Goal: Check status: Check status

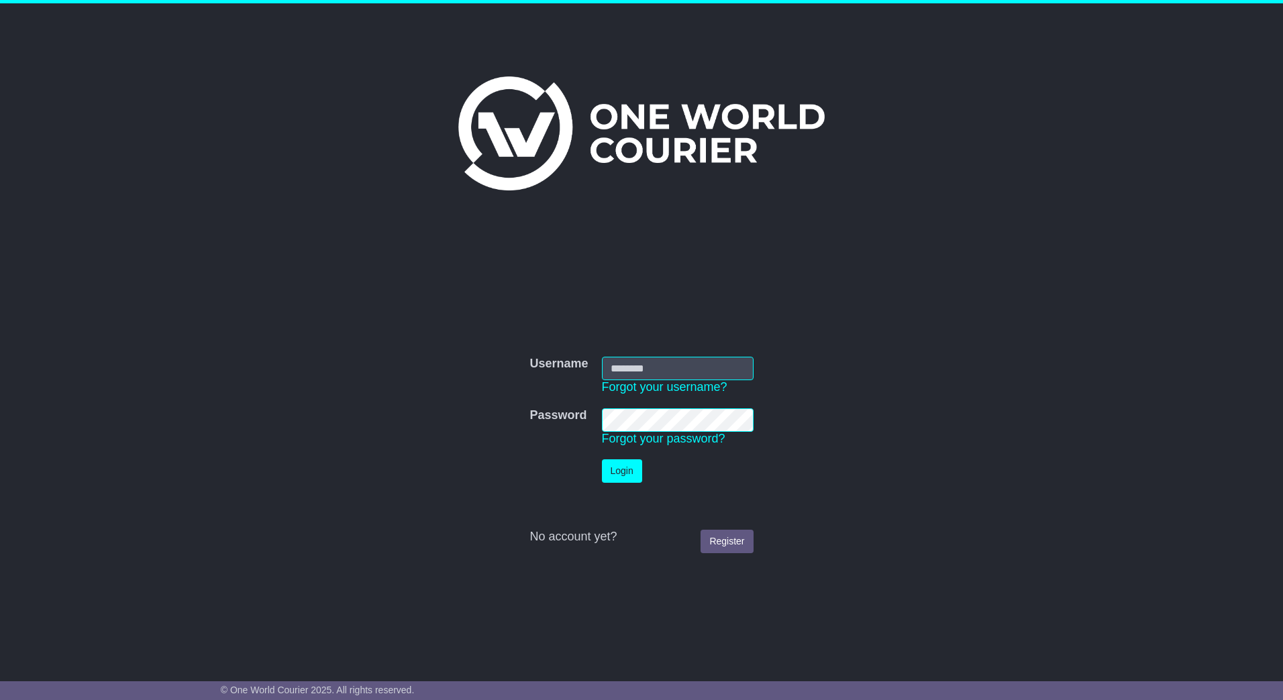
type input "**********"
click at [628, 475] on button "Login" at bounding box center [628, 471] width 40 height 23
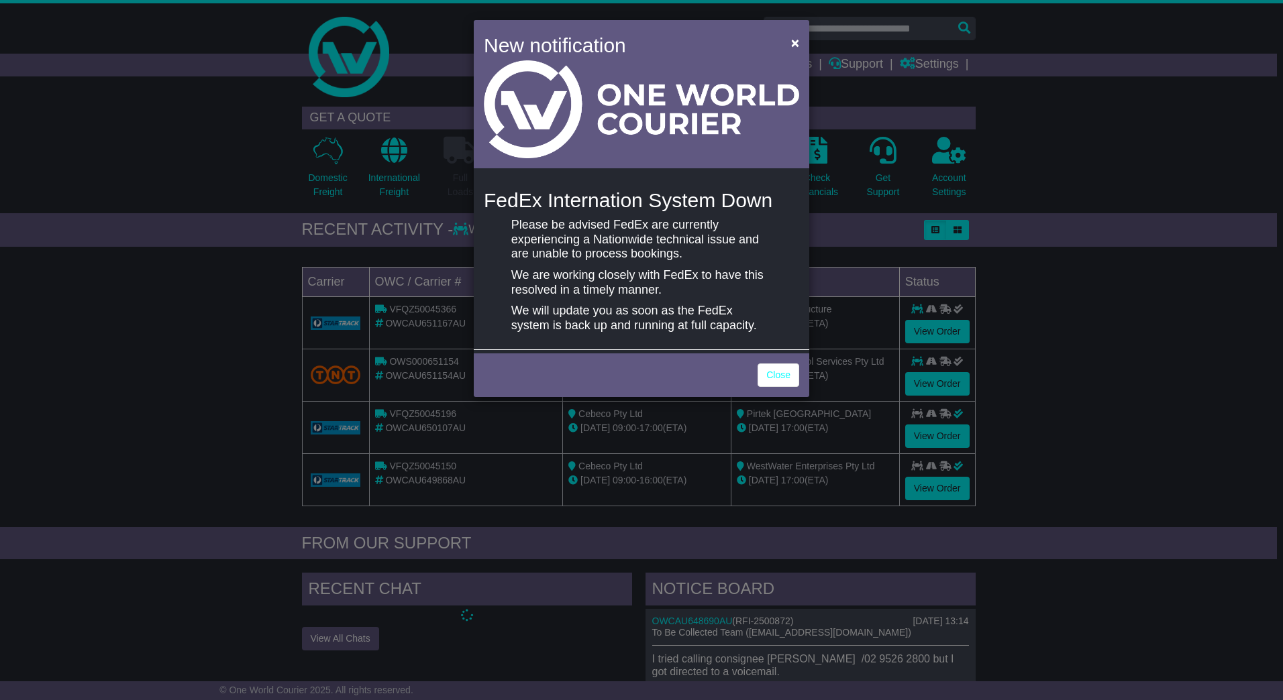
click at [792, 388] on div "Close" at bounding box center [641, 373] width 335 height 47
click at [785, 376] on link "Close" at bounding box center [778, 375] width 42 height 23
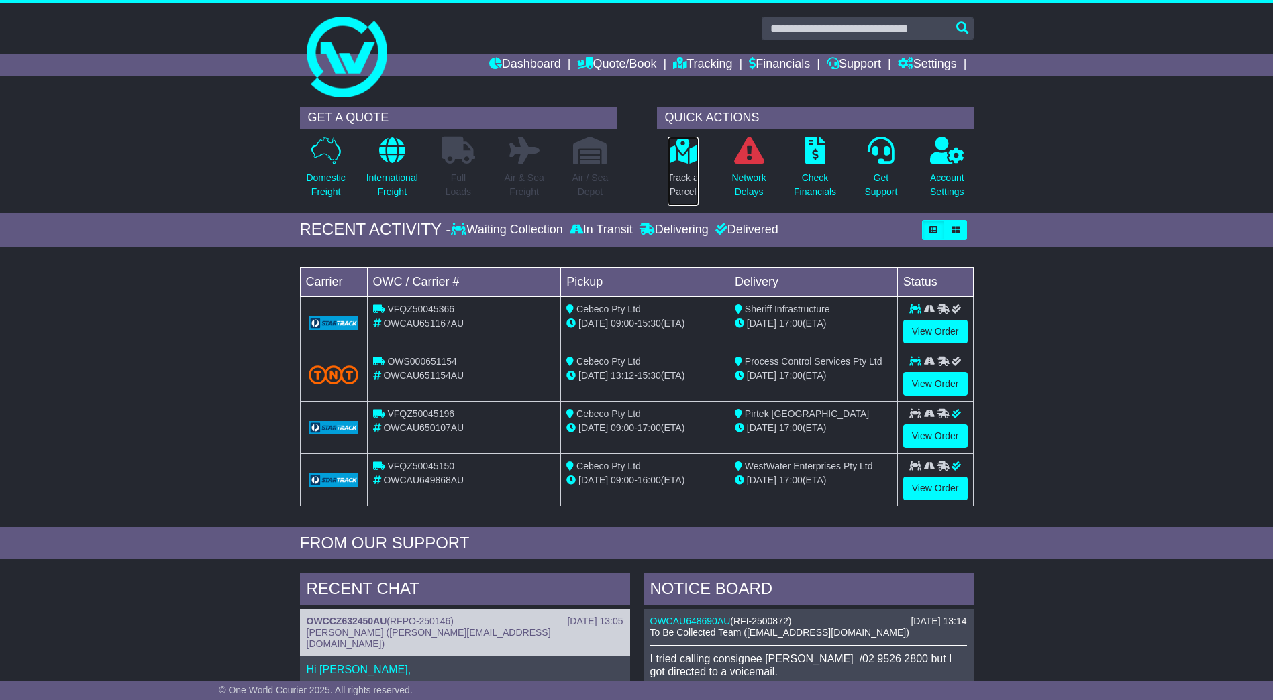
click at [678, 179] on p "Track a Parcel" at bounding box center [683, 185] width 31 height 28
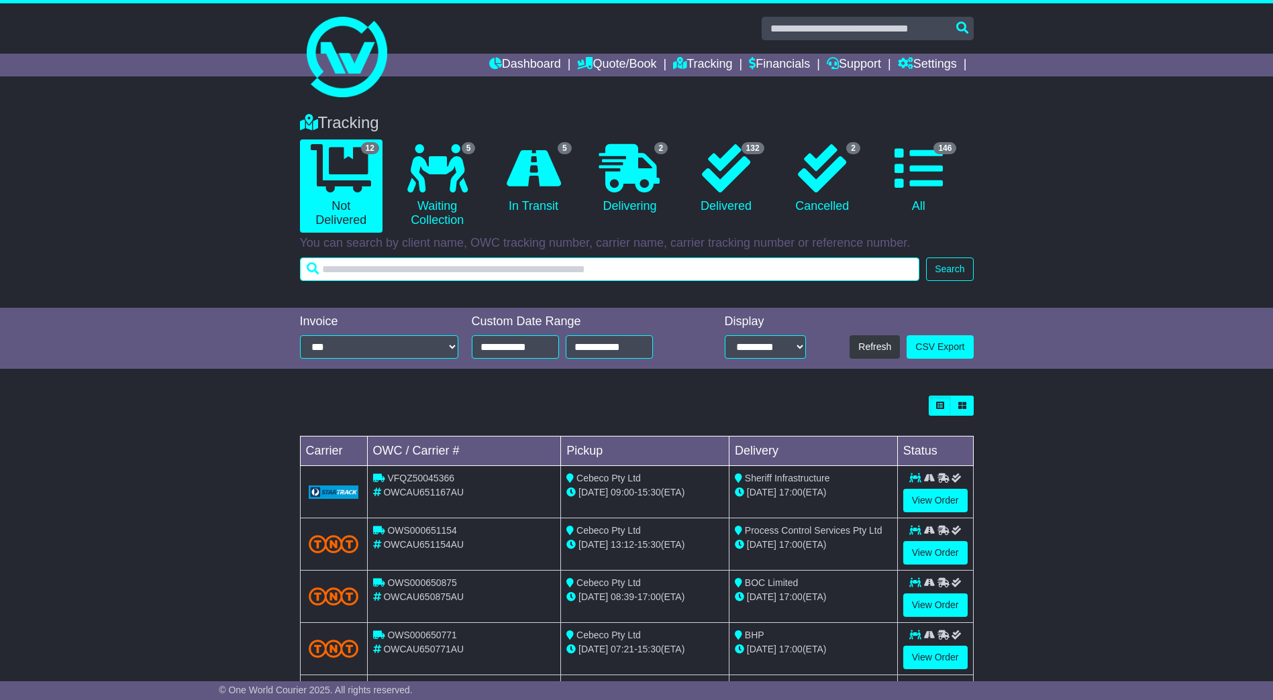
click at [517, 274] on input "text" at bounding box center [610, 269] width 620 height 23
paste input "********"
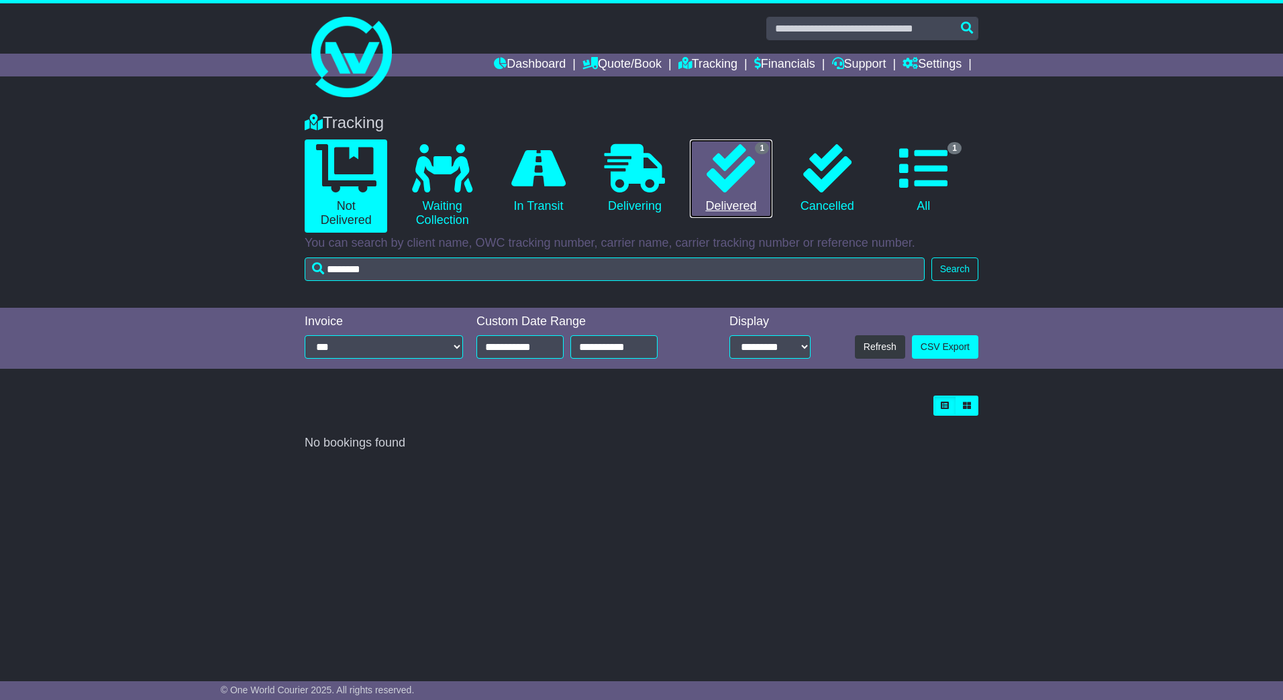
click at [704, 173] on link "1 Delivered" at bounding box center [731, 179] width 83 height 79
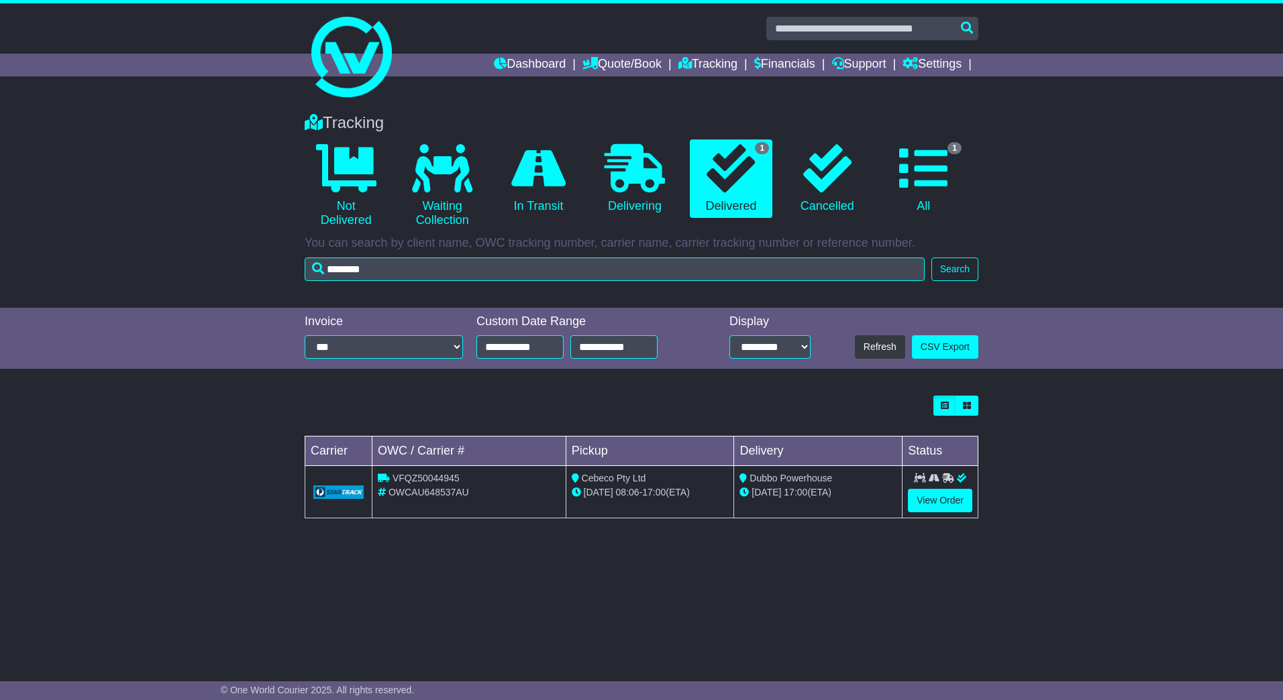
click at [430, 478] on span "VFQZ50044945" at bounding box center [425, 478] width 67 height 11
copy span "VFQZ50044945"
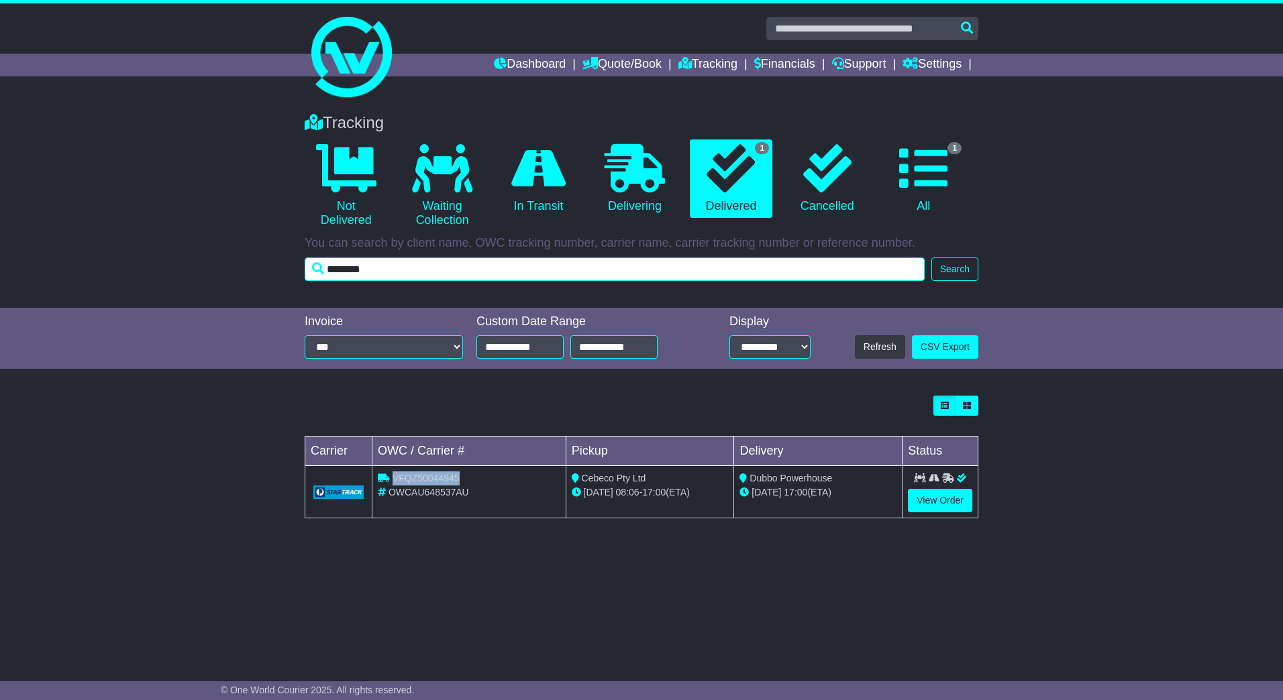
click at [362, 273] on input "********" at bounding box center [615, 269] width 620 height 23
paste input "text"
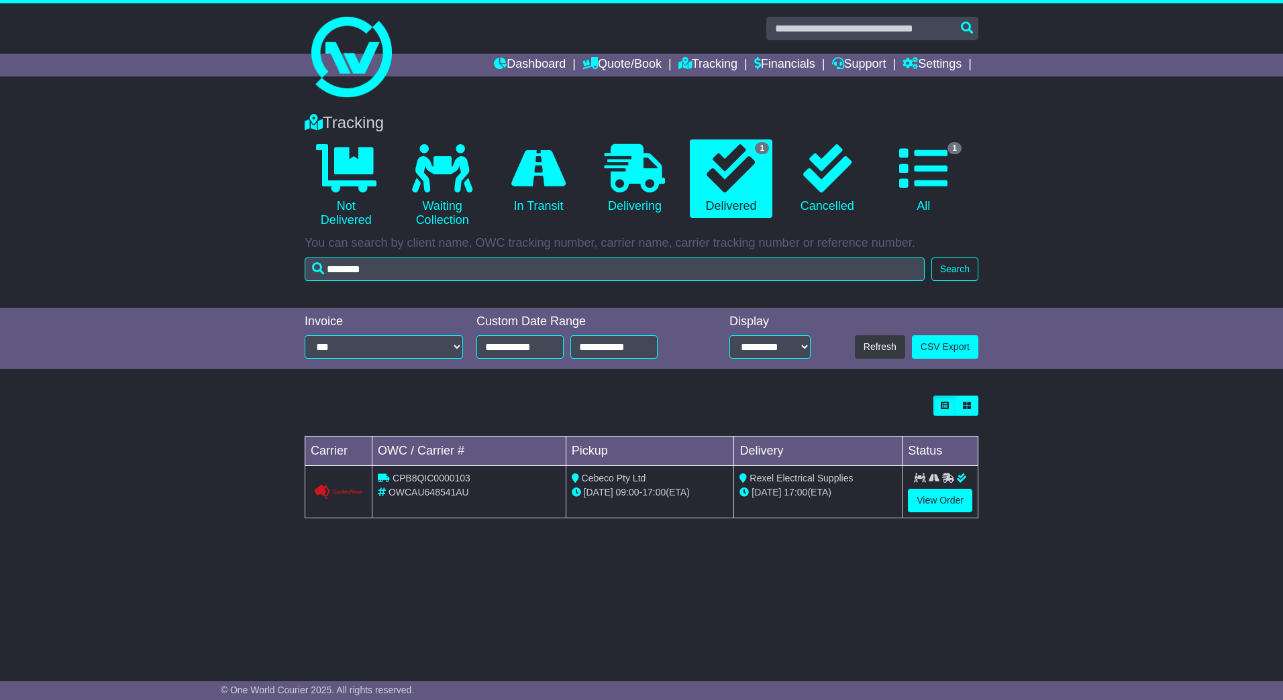
click at [417, 476] on span "CPB8QIC0000103" at bounding box center [431, 478] width 78 height 11
copy span "CPB8QIC0000103"
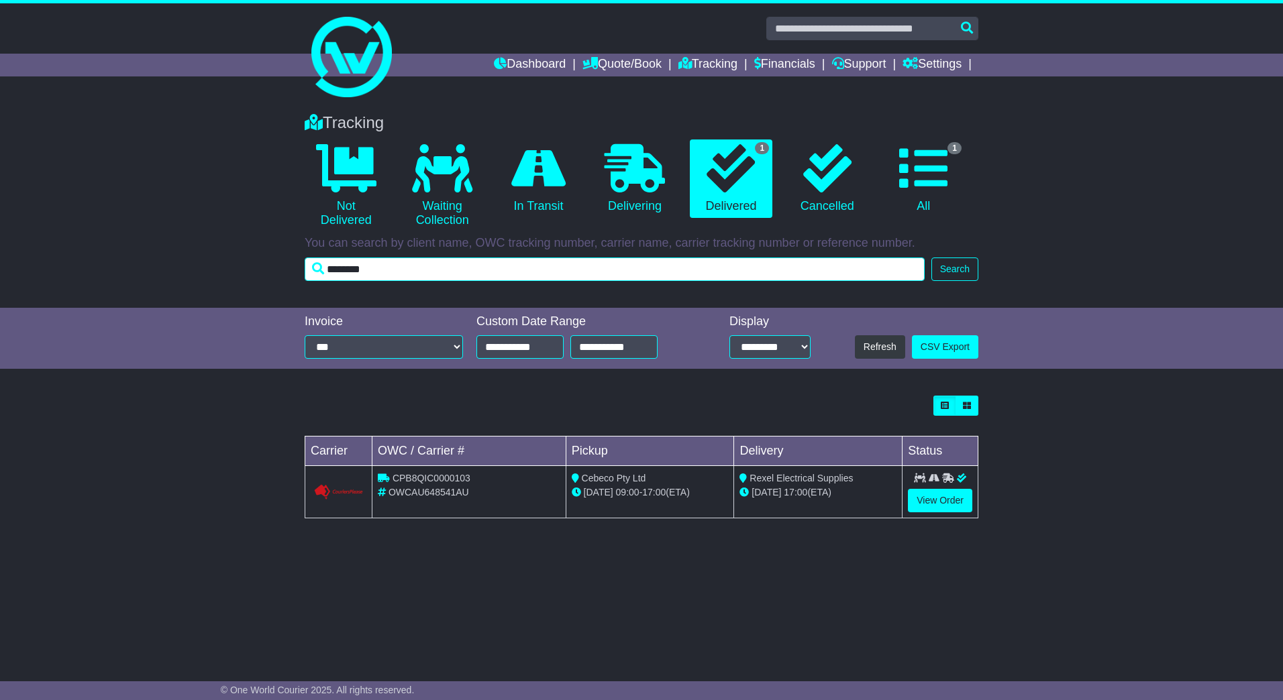
click at [363, 266] on input "********" at bounding box center [615, 269] width 620 height 23
paste input "text"
type input "********"
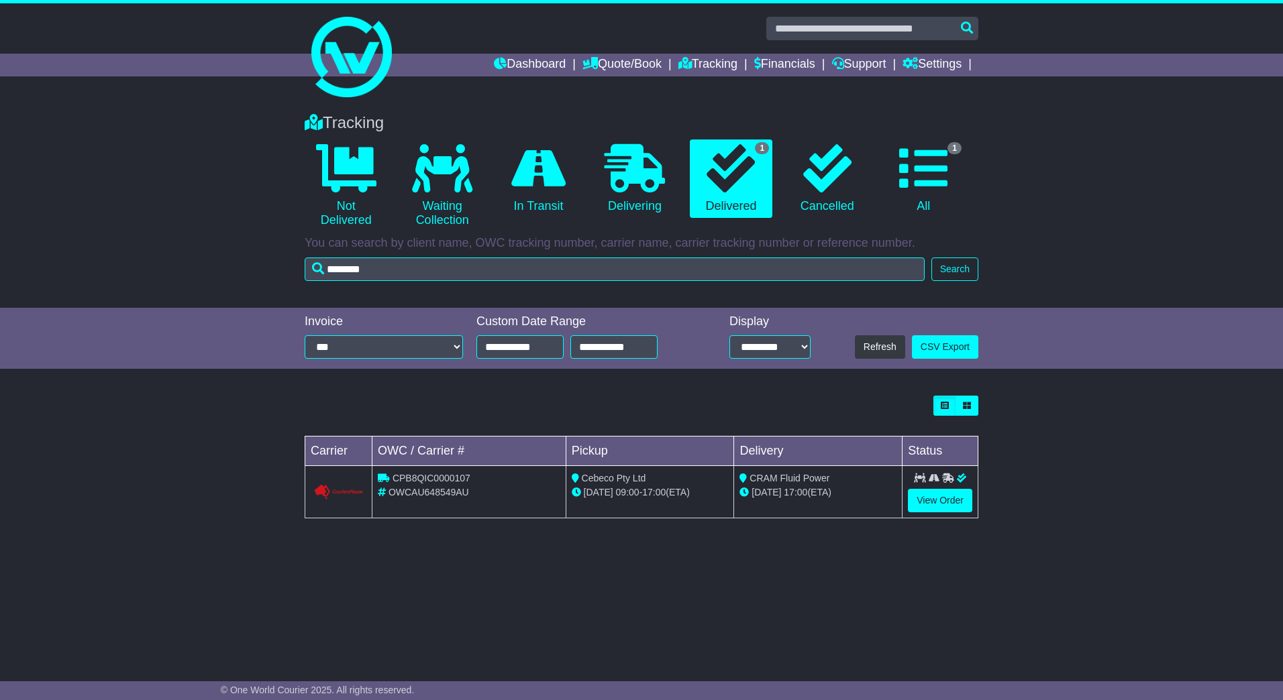
click at [426, 477] on span "CPB8QIC0000107" at bounding box center [431, 478] width 78 height 11
copy span "CPB8QIC0000107"
click at [702, 60] on link "Tracking" at bounding box center [707, 65] width 59 height 23
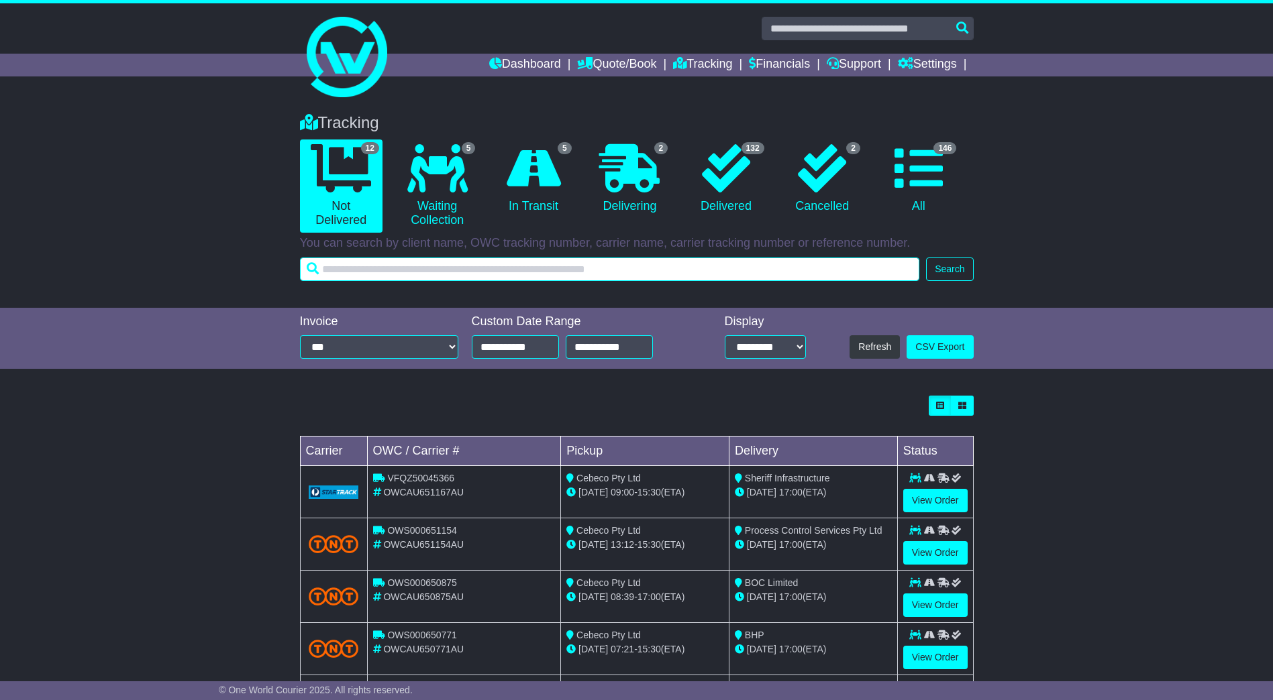
click at [415, 274] on input "text" at bounding box center [610, 269] width 620 height 23
paste input "********"
type input "********"
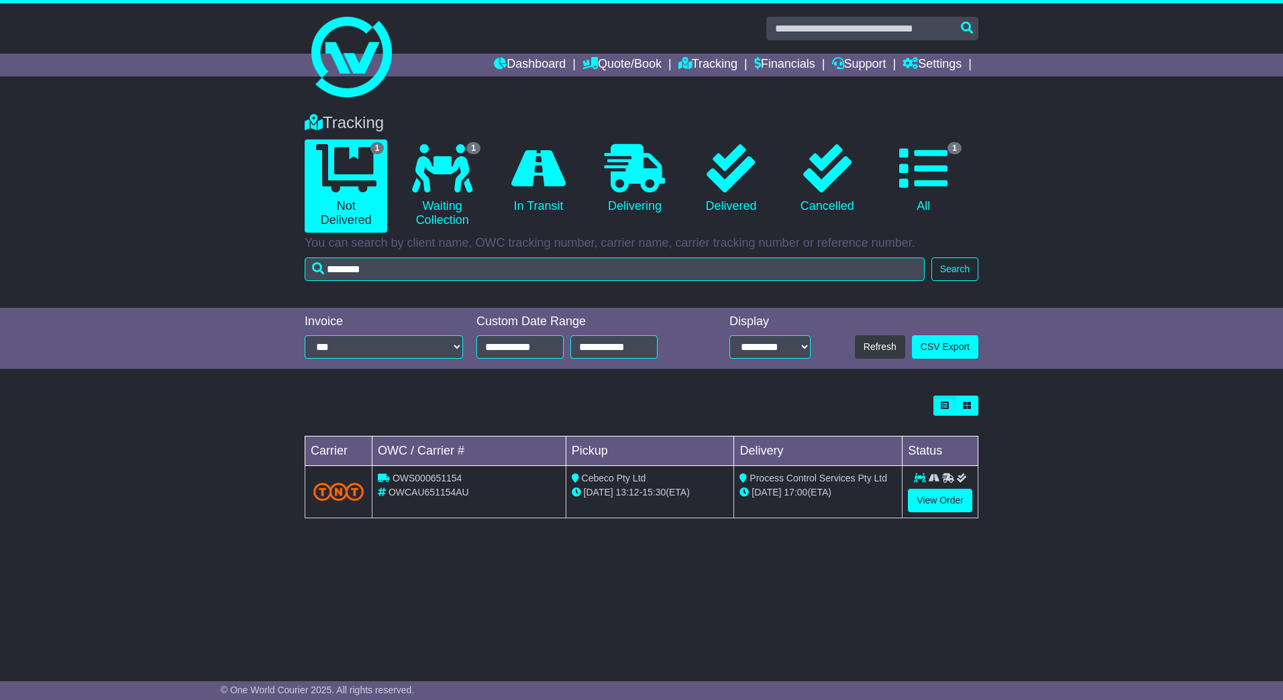
click at [413, 480] on span "OWS000651154" at bounding box center [427, 478] width 70 height 11
copy span "OWS000651154"
click at [929, 506] on link "View Order" at bounding box center [940, 500] width 64 height 23
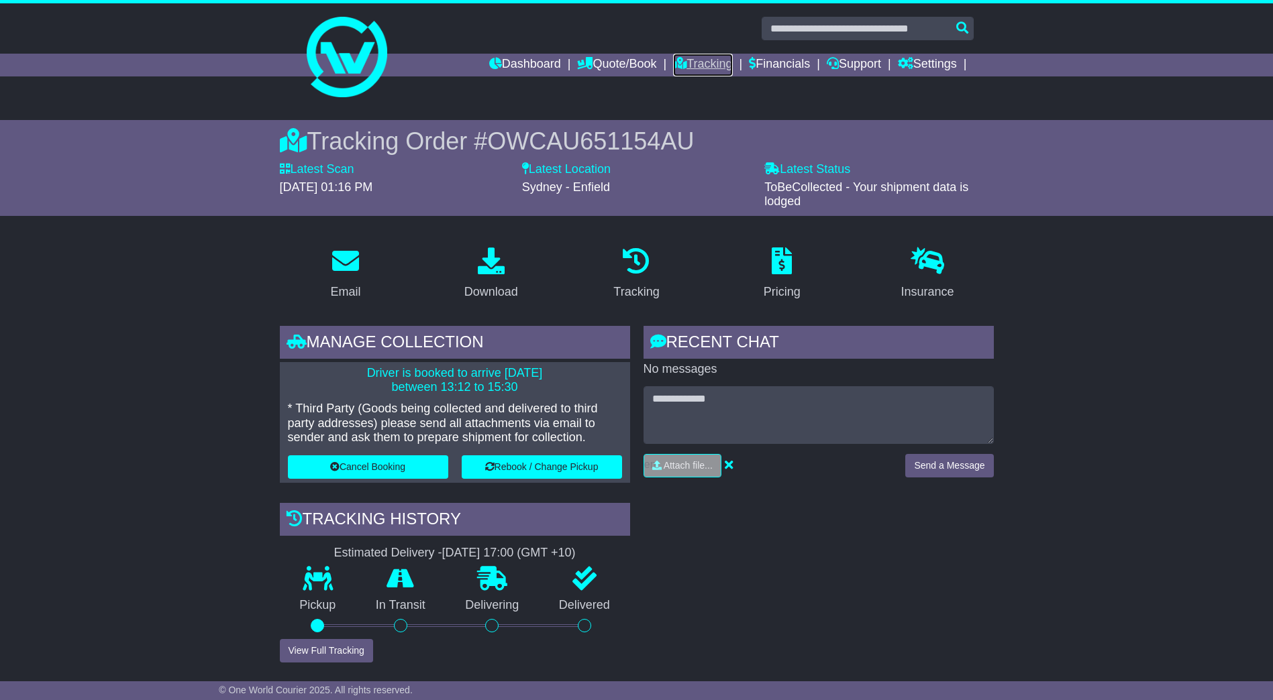
click at [700, 63] on link "Tracking" at bounding box center [702, 65] width 59 height 23
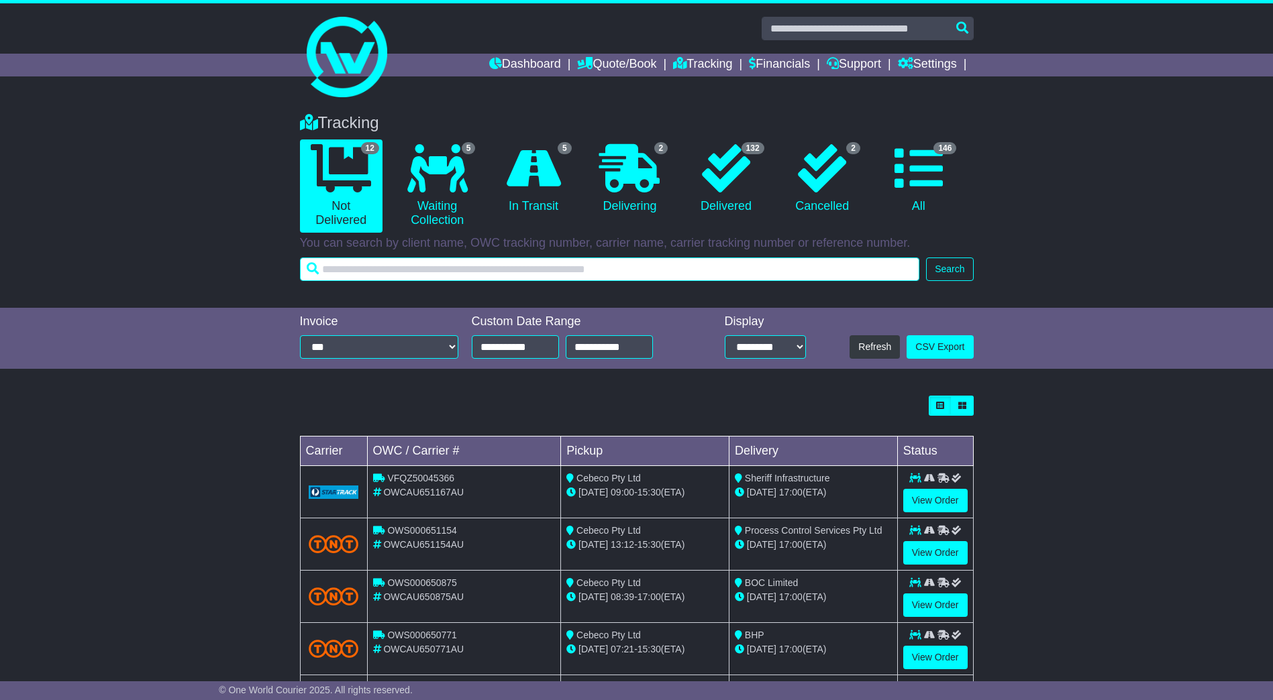
click at [390, 275] on input "text" at bounding box center [610, 269] width 620 height 23
paste input "********"
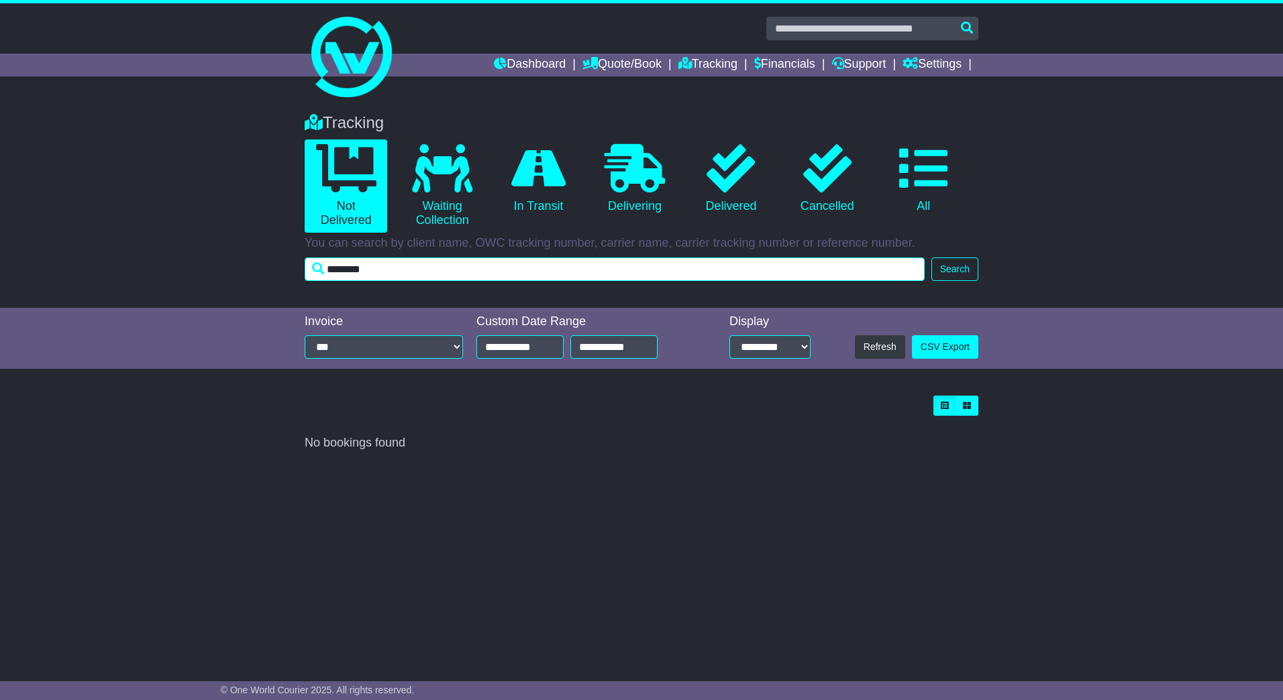
click at [368, 269] on input "********" at bounding box center [615, 269] width 620 height 23
paste input "text"
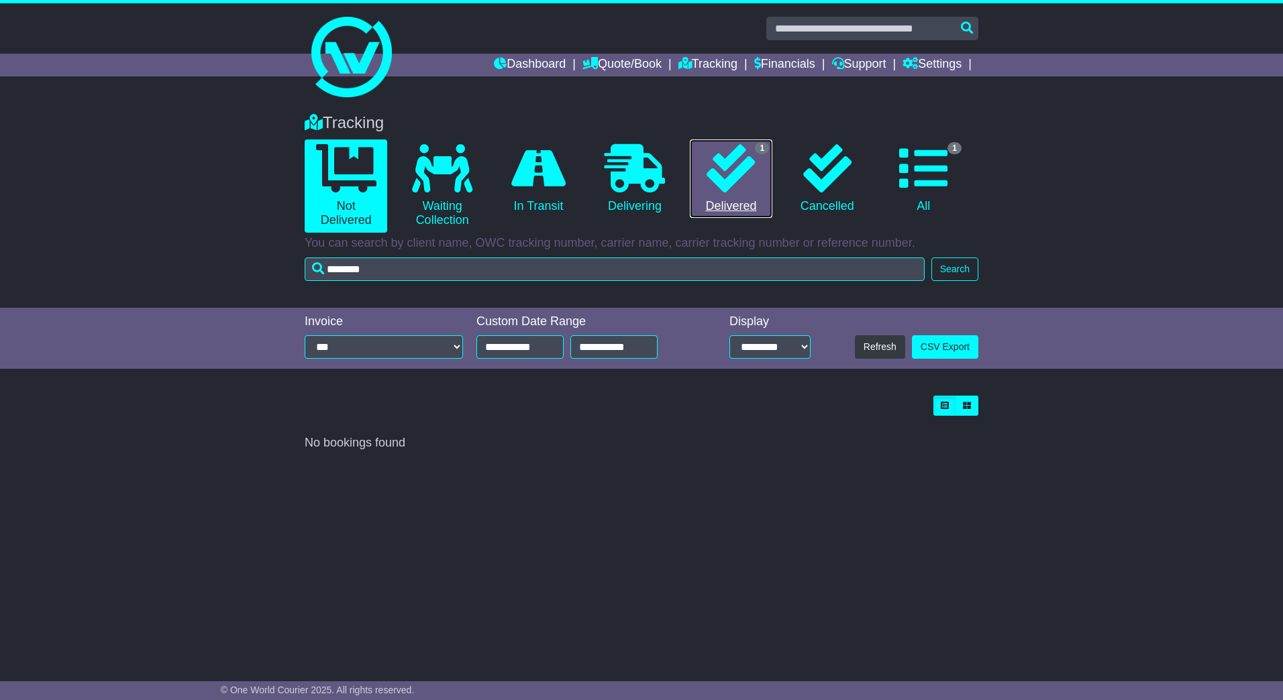
click at [733, 187] on icon at bounding box center [730, 168] width 48 height 48
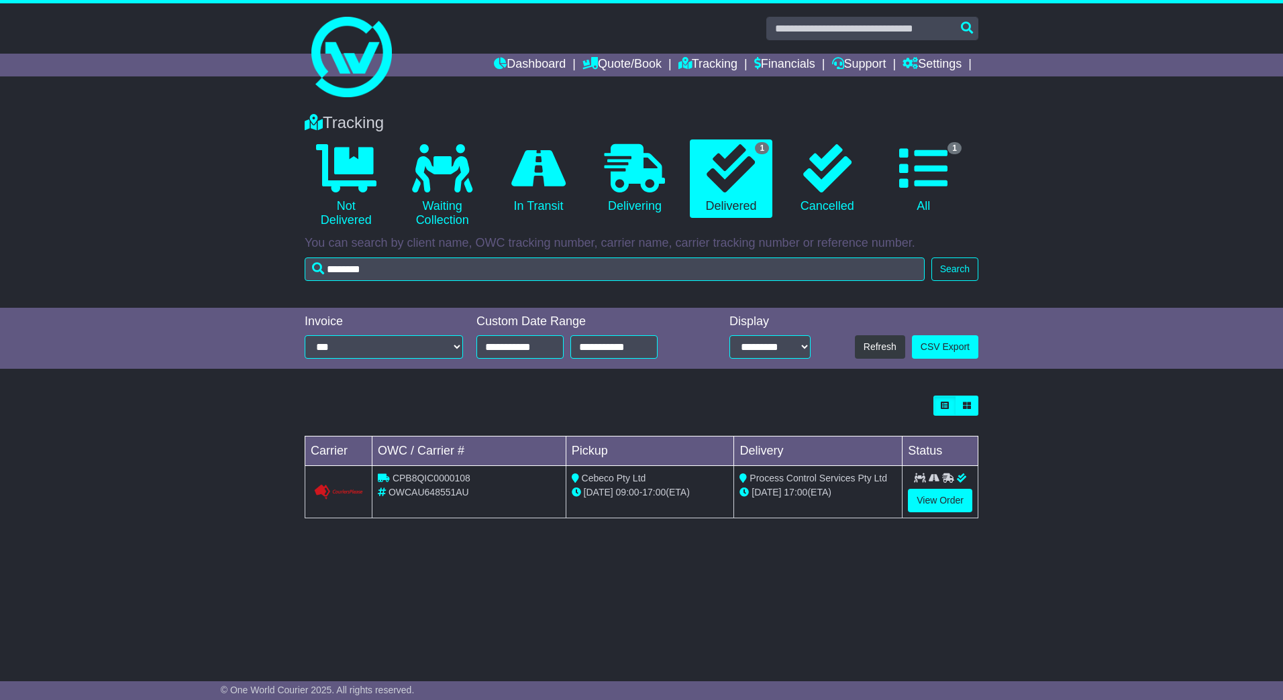
click at [407, 478] on span "CPB8QIC0000108" at bounding box center [431, 478] width 78 height 11
copy span "CPB8QIC0000108"
click at [1009, 543] on div "Tracking 0 Not Delivered 0 Waiting Collection 0 In Transit 0 Delivering 1 0 1" at bounding box center [641, 380] width 1283 height 560
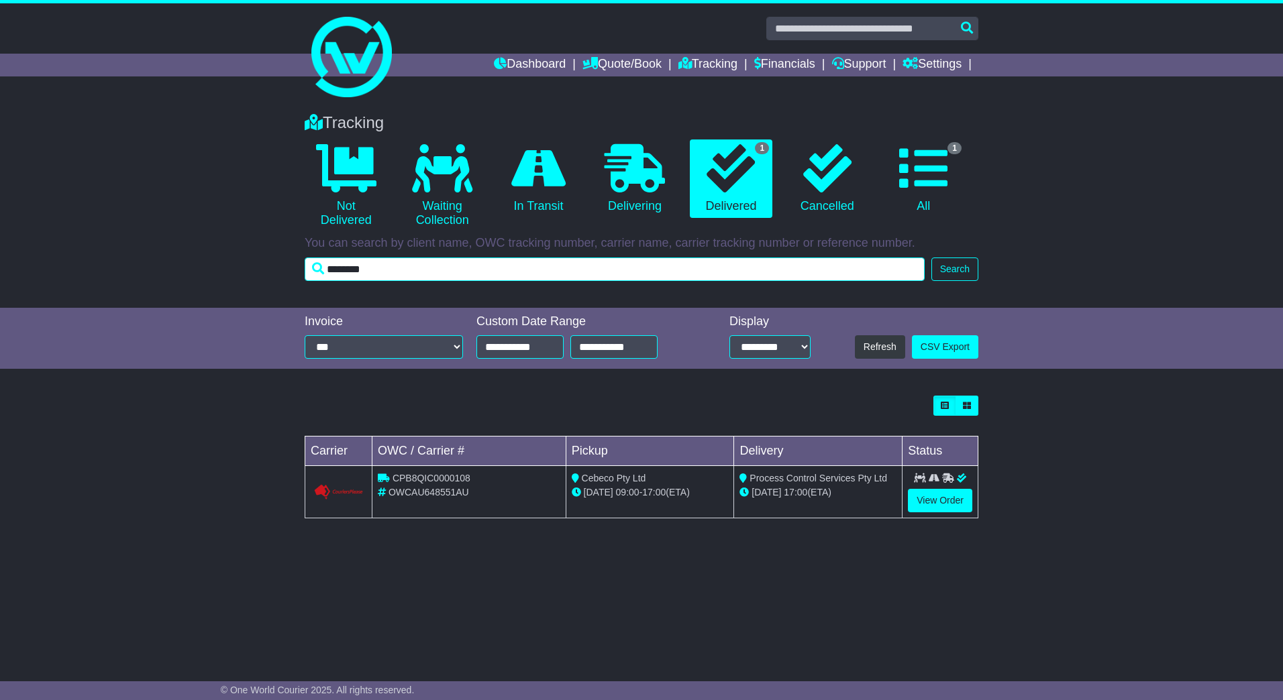
click at [354, 278] on input "********" at bounding box center [615, 269] width 620 height 23
paste input "text"
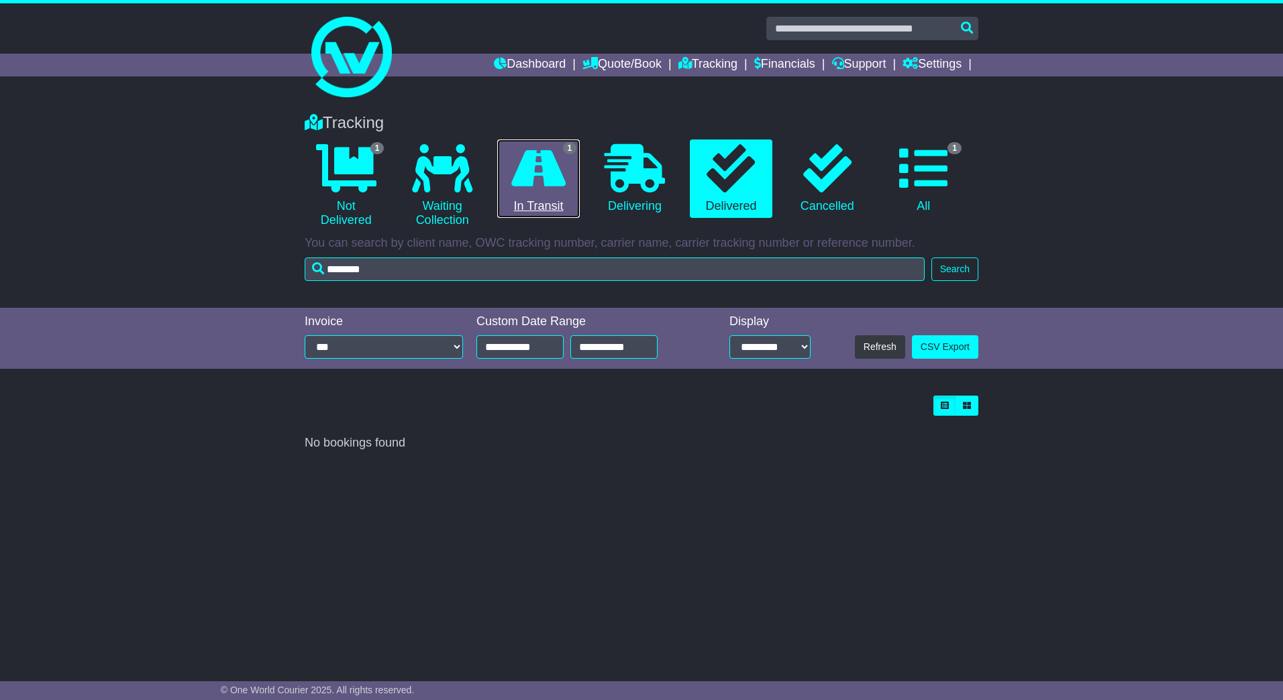
click at [528, 173] on icon at bounding box center [538, 168] width 54 height 48
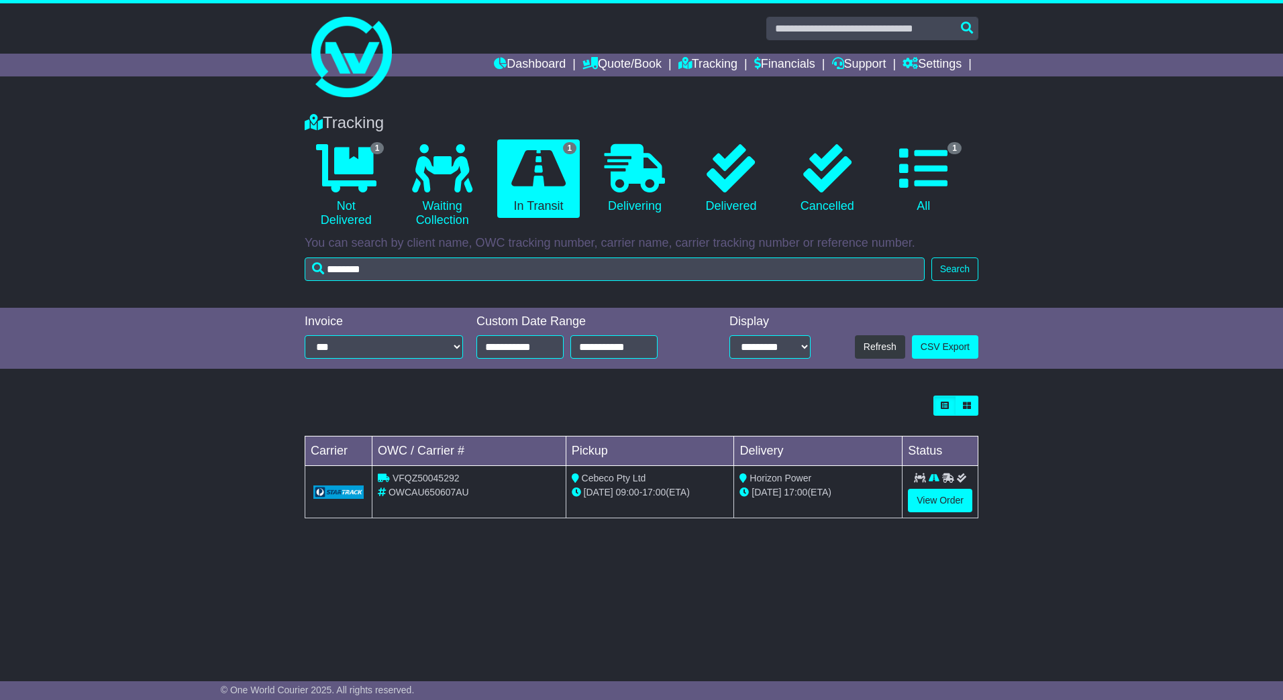
click at [435, 479] on span "VFQZ50045292" at bounding box center [425, 478] width 67 height 11
copy span "VFQZ50045292"
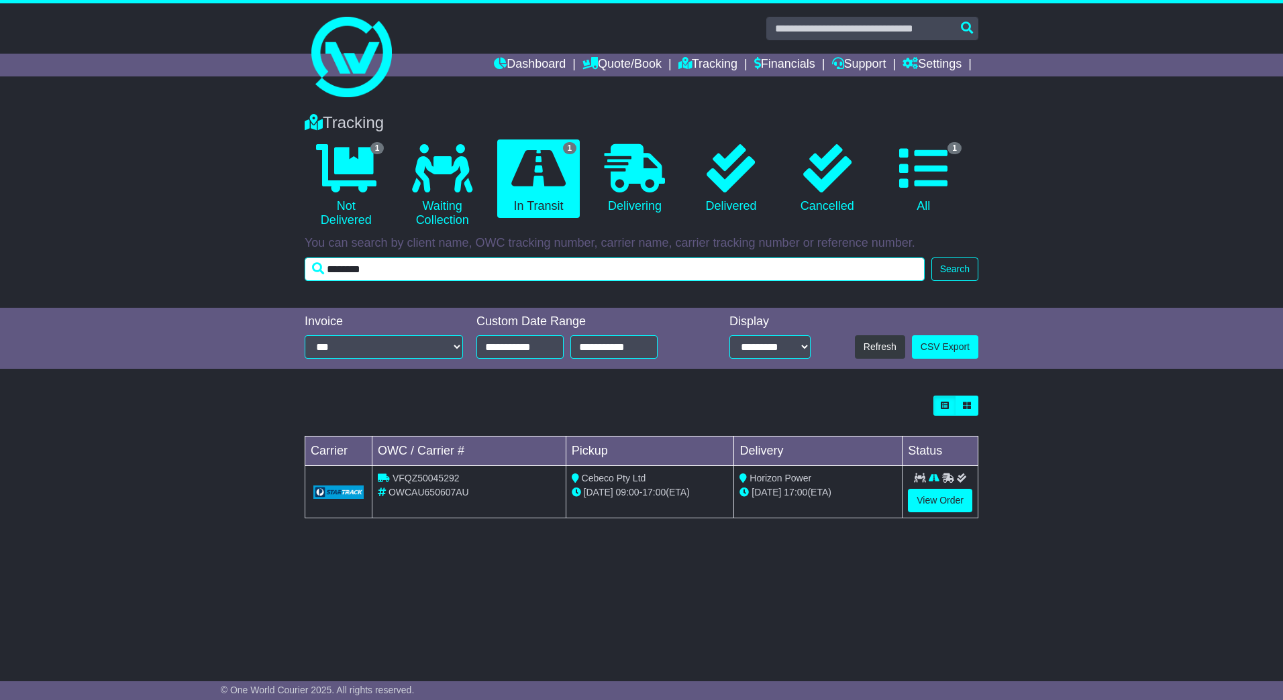
click at [443, 258] on input "********" at bounding box center [615, 269] width 620 height 23
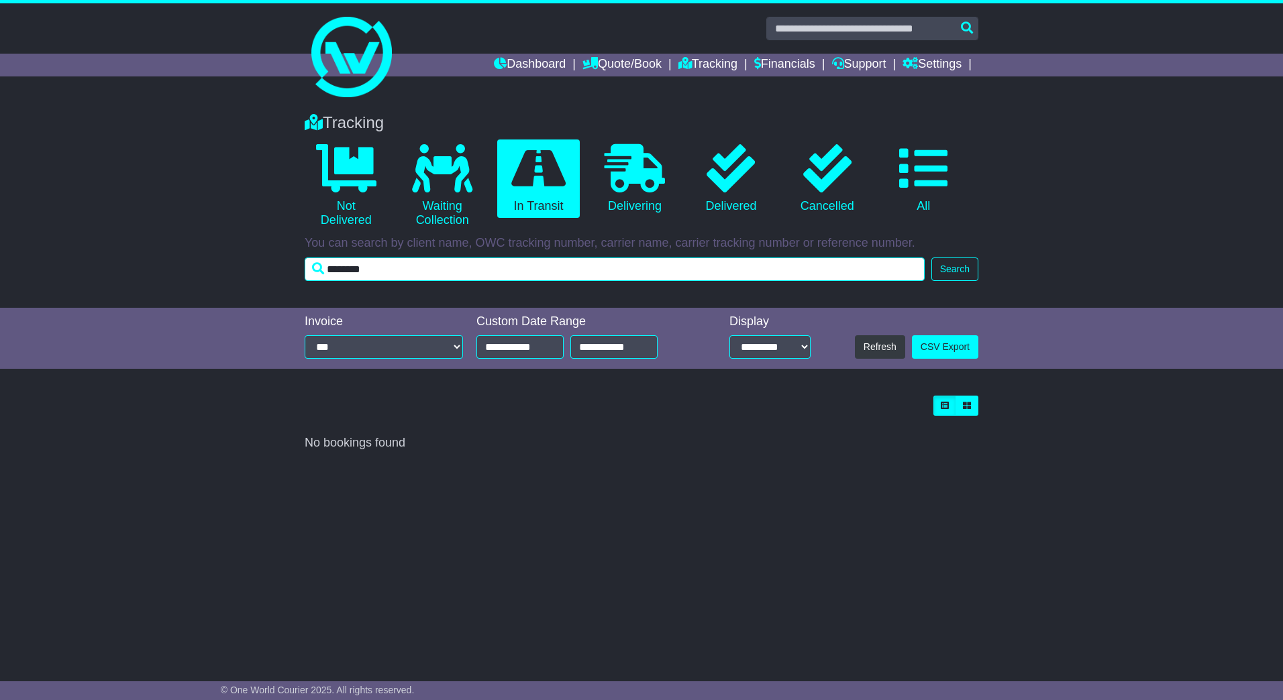
drag, startPoint x: 439, startPoint y: 274, endPoint x: 56, endPoint y: 6, distance: 467.7
click at [176, 252] on div "Tracking 0 Not Delivered 0 Waiting Collection 0 In Transit 0 Delivering 0" at bounding box center [641, 204] width 1283 height 208
paste input "text"
drag, startPoint x: 387, startPoint y: 268, endPoint x: 299, endPoint y: 260, distance: 88.9
click at [299, 260] on div "Tracking 0 Not Delivered 0 Waiting Collection 0 In Transit 0 Delivering 0 0 0" at bounding box center [641, 194] width 687 height 188
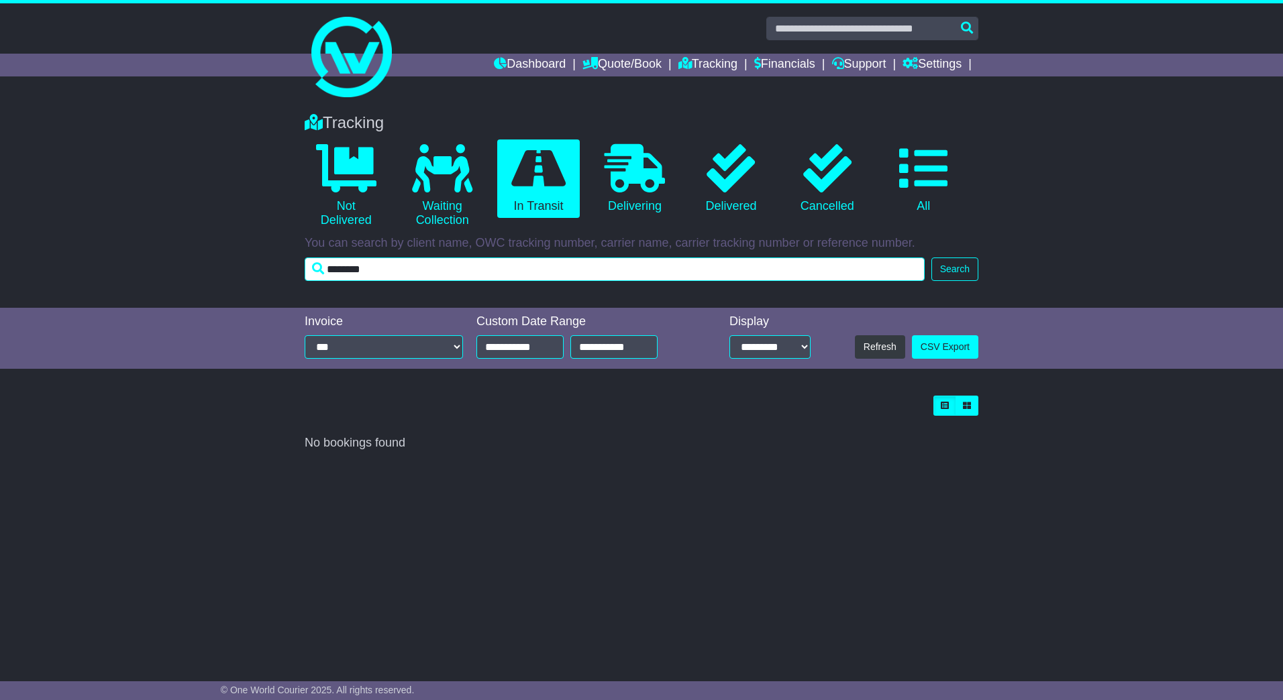
paste input "text"
drag, startPoint x: 423, startPoint y: 268, endPoint x: 262, endPoint y: 253, distance: 161.1
click at [258, 254] on div "Tracking 0 Not Delivered 0 Waiting Collection 0 In Transit 0 Delivering 0" at bounding box center [641, 204] width 1283 height 208
paste input "text"
type input "*********"
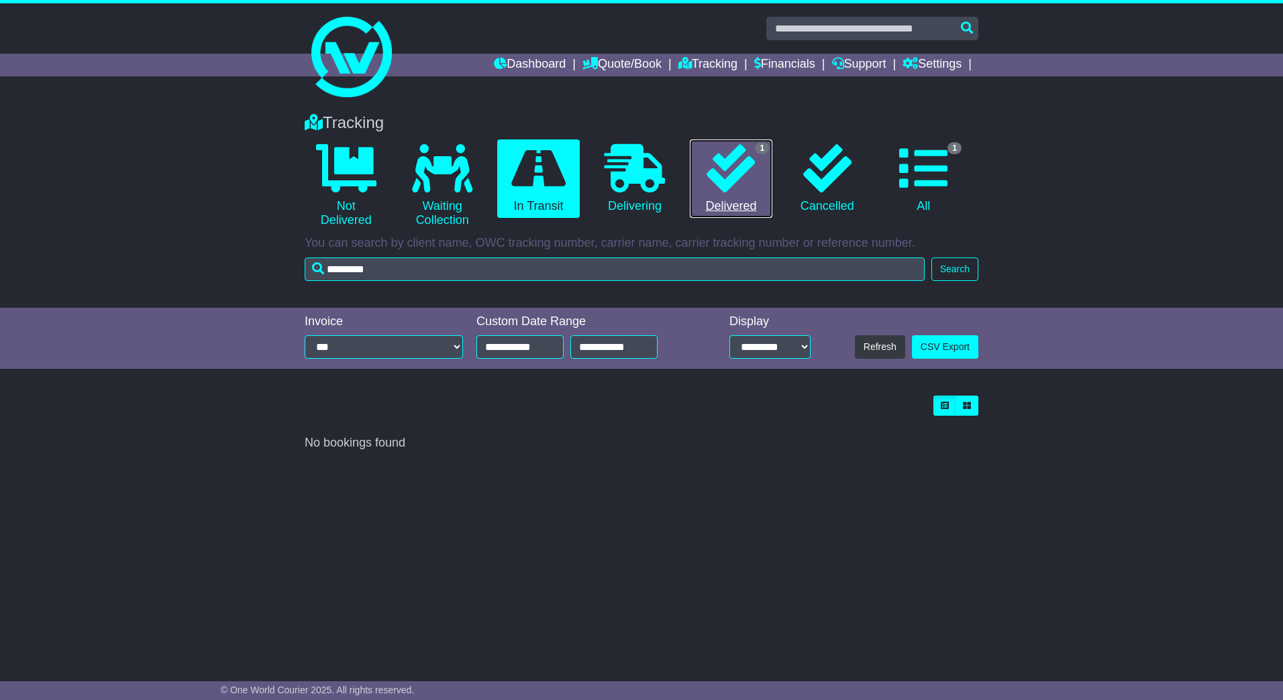
click at [747, 189] on icon at bounding box center [730, 168] width 48 height 48
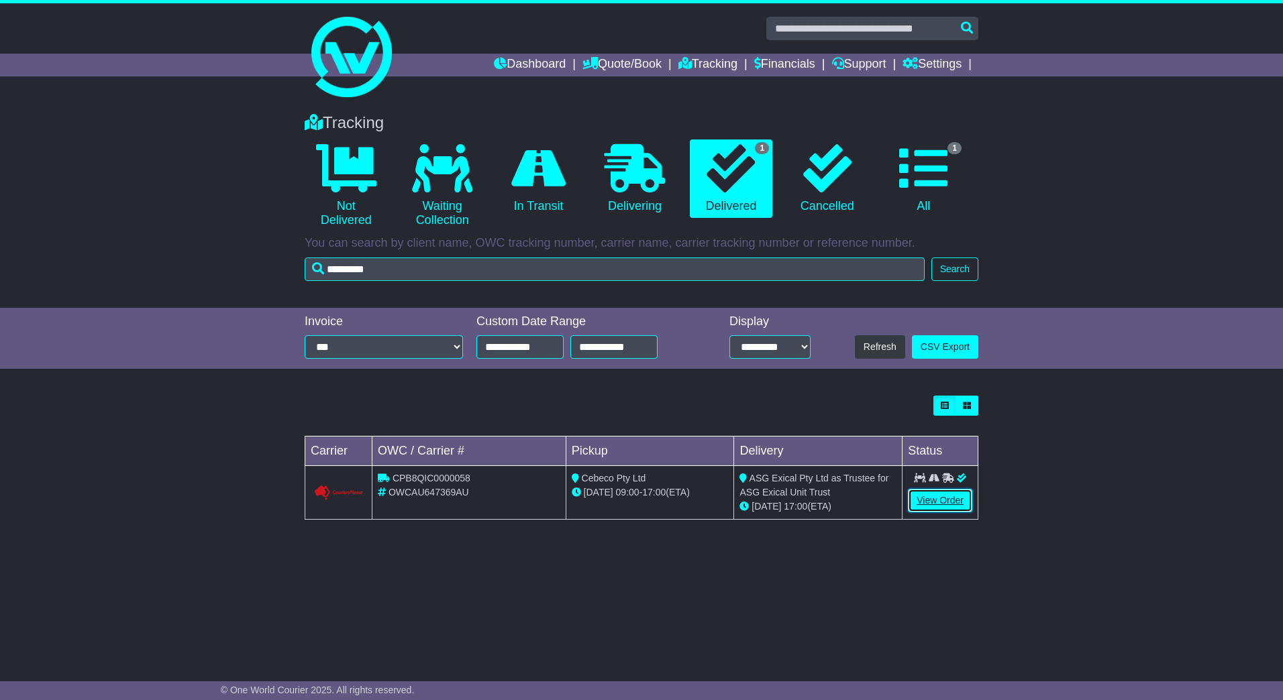
click at [941, 494] on link "View Order" at bounding box center [940, 500] width 64 height 23
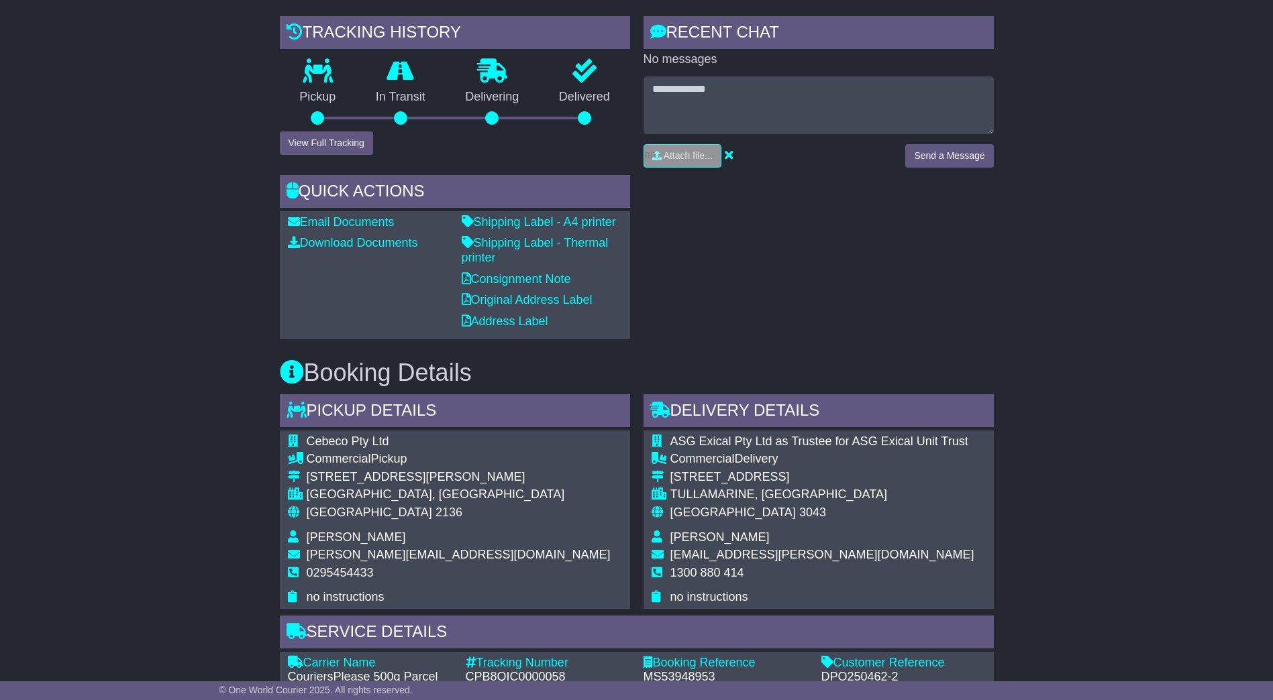
scroll to position [134, 0]
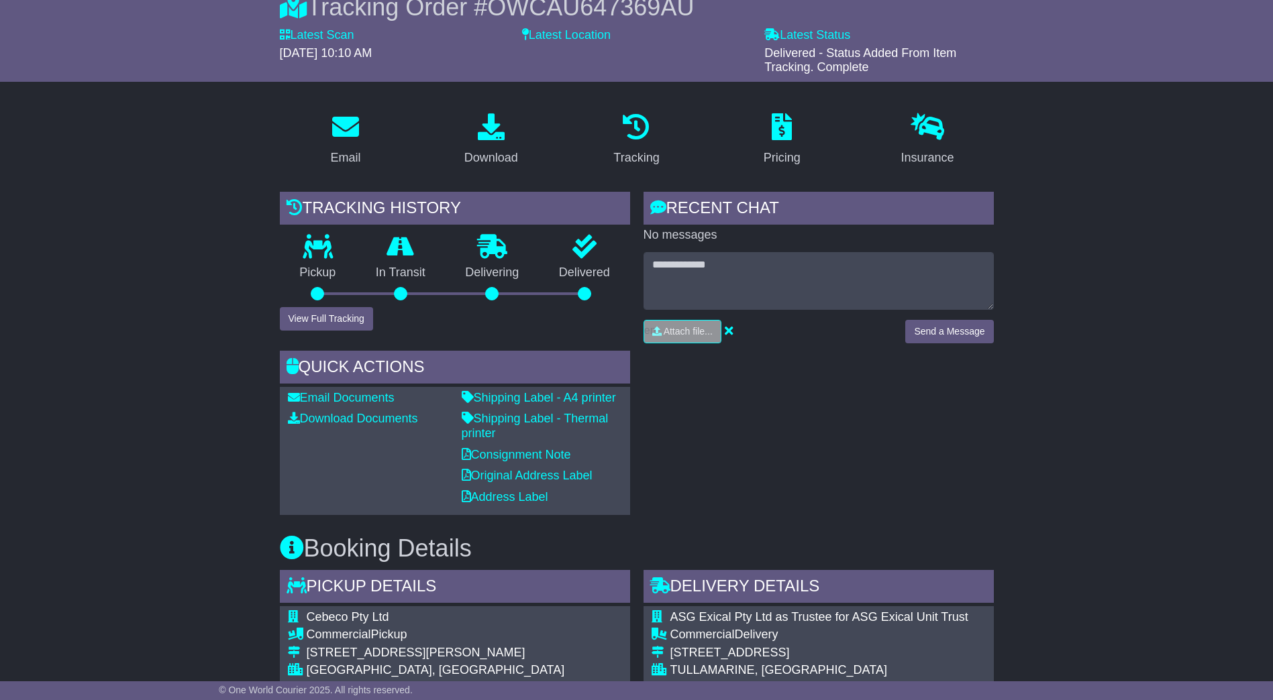
click at [335, 305] on div "Pickup" at bounding box center [318, 271] width 76 height 72
click at [329, 321] on button "View Full Tracking" at bounding box center [326, 318] width 93 height 23
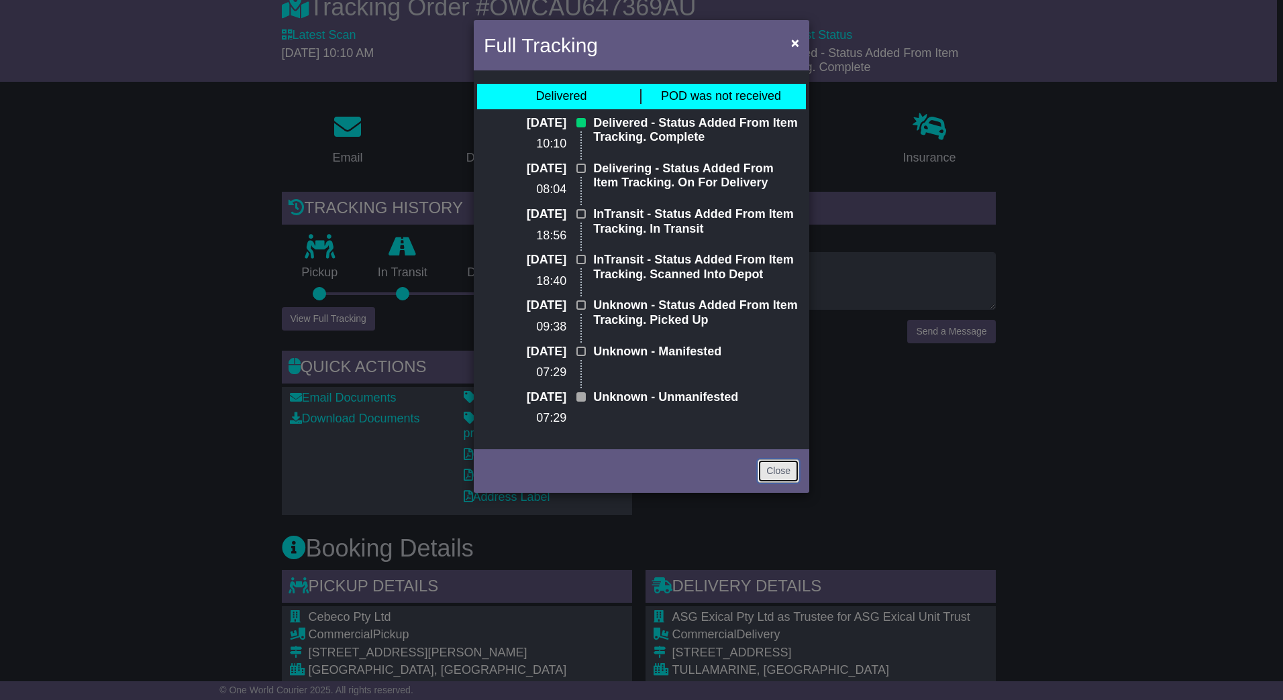
drag, startPoint x: 780, startPoint y: 468, endPoint x: 802, endPoint y: 467, distance: 22.2
click at [780, 468] on link "Close" at bounding box center [778, 471] width 42 height 23
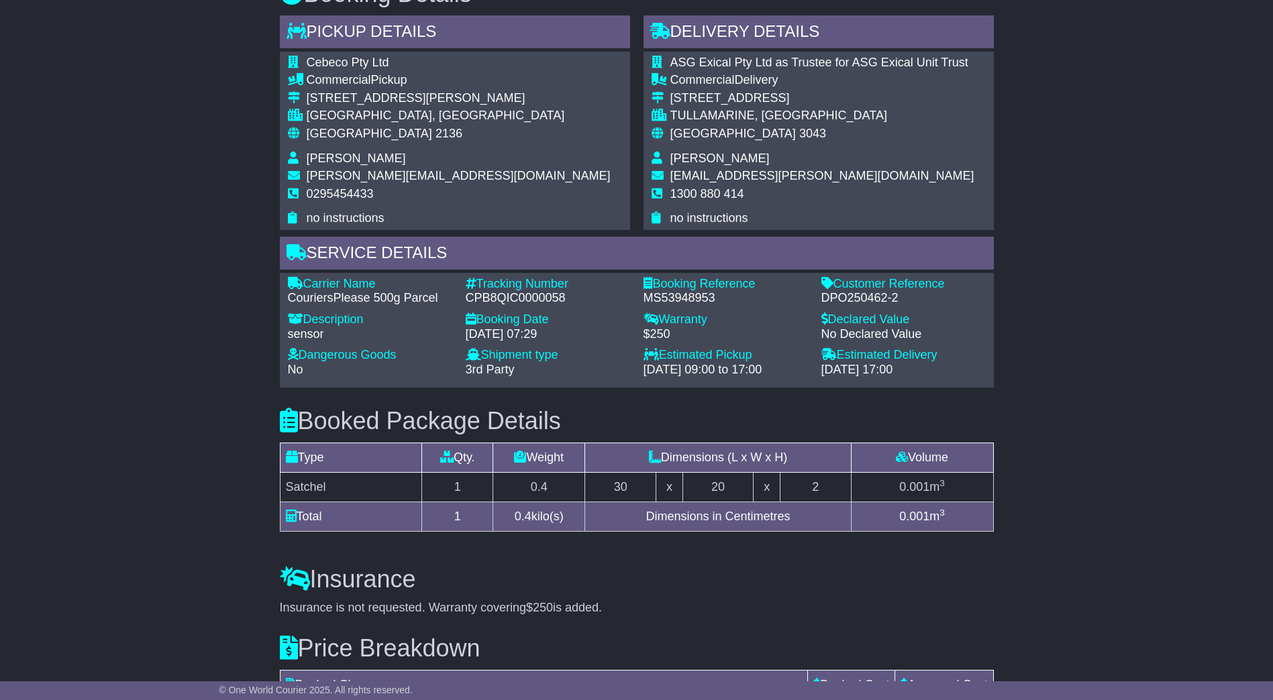
scroll to position [805, 0]
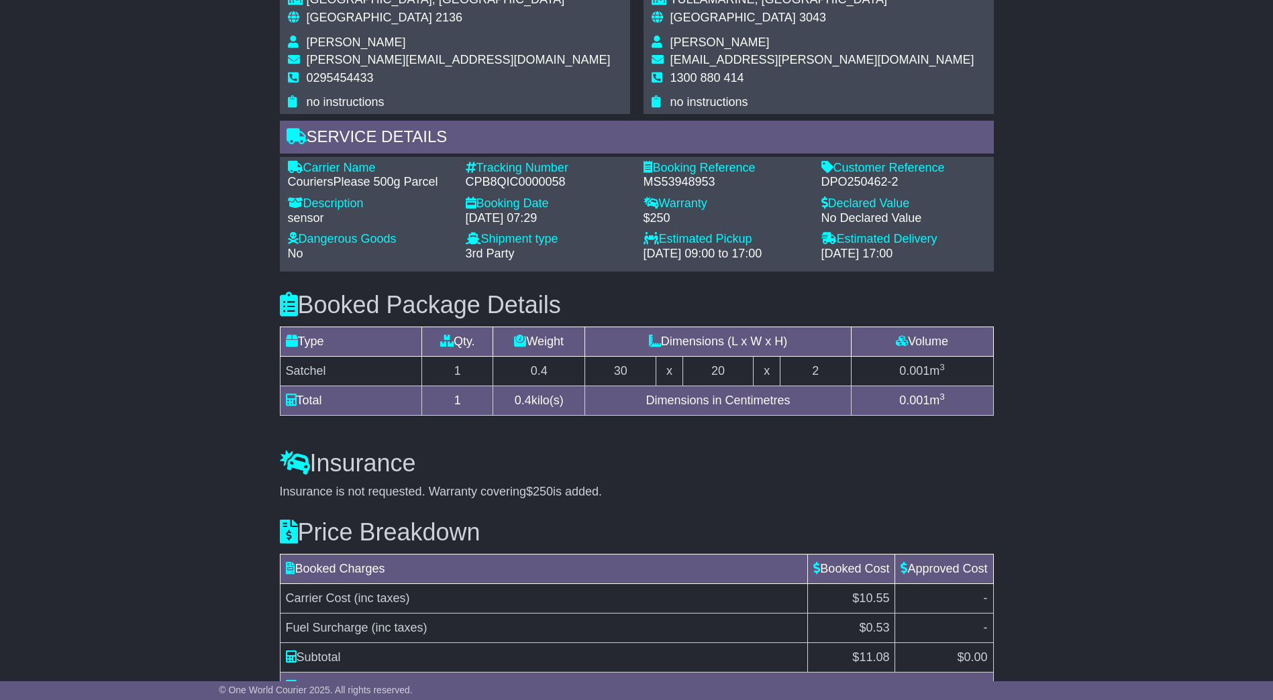
click at [480, 180] on div "CPB8QIC0000058" at bounding box center [548, 182] width 164 height 15
copy div "CPB8QIC0000058"
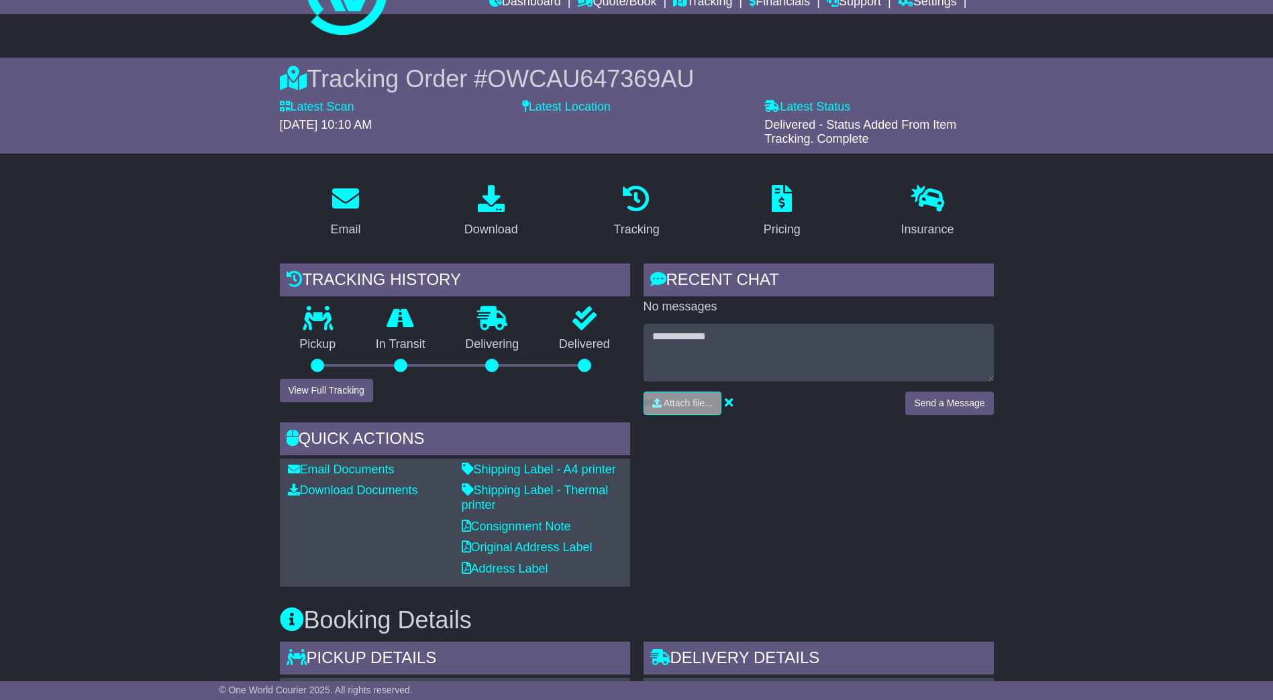
scroll to position [0, 0]
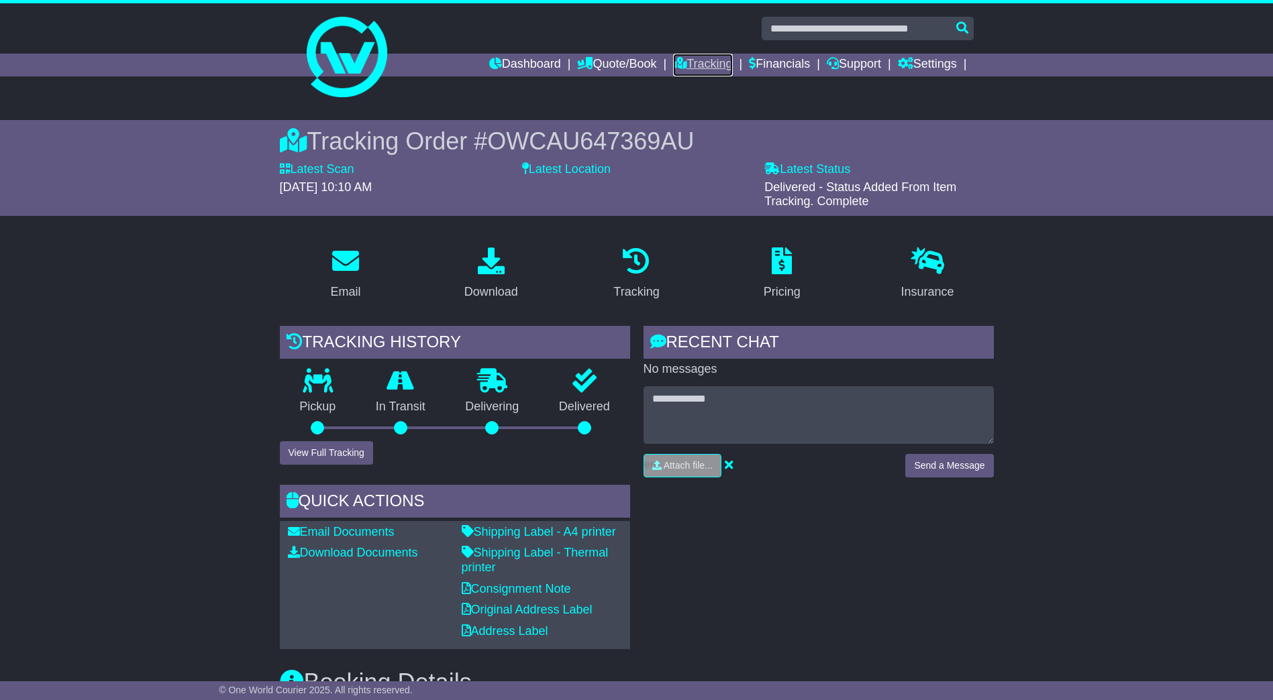
click at [691, 59] on link "Tracking" at bounding box center [702, 65] width 59 height 23
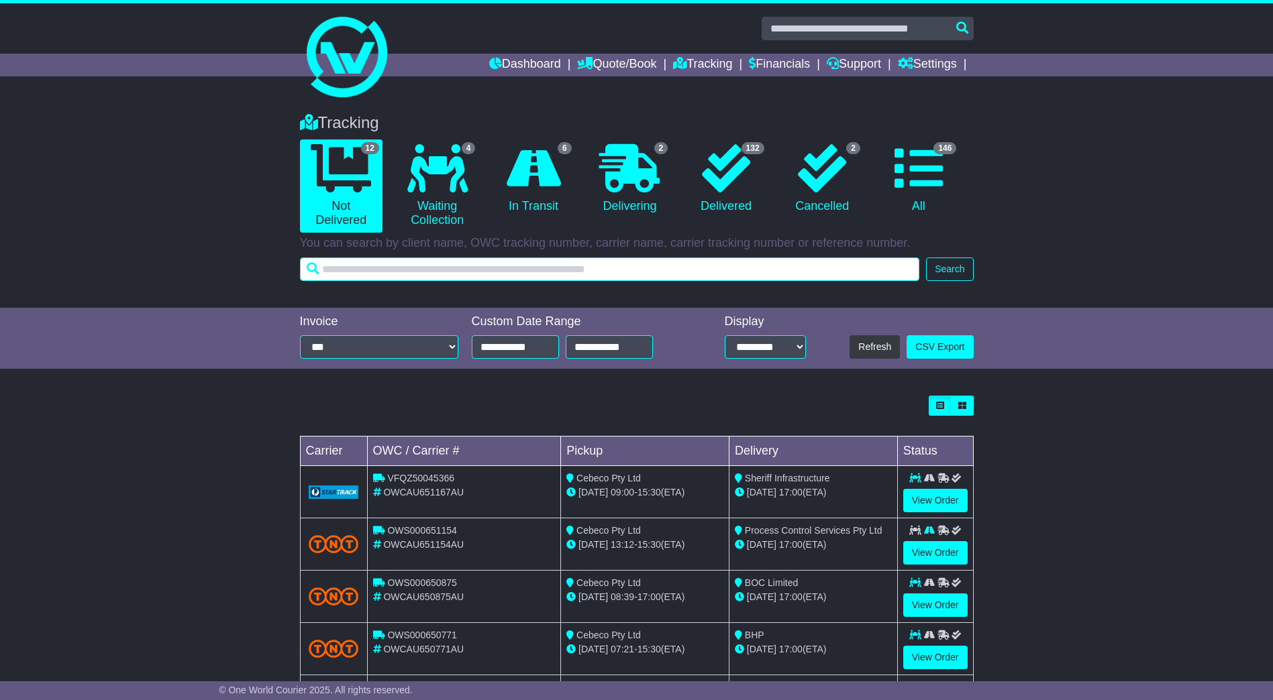
click at [426, 269] on input "text" at bounding box center [610, 269] width 620 height 23
paste input "********"
type input "********"
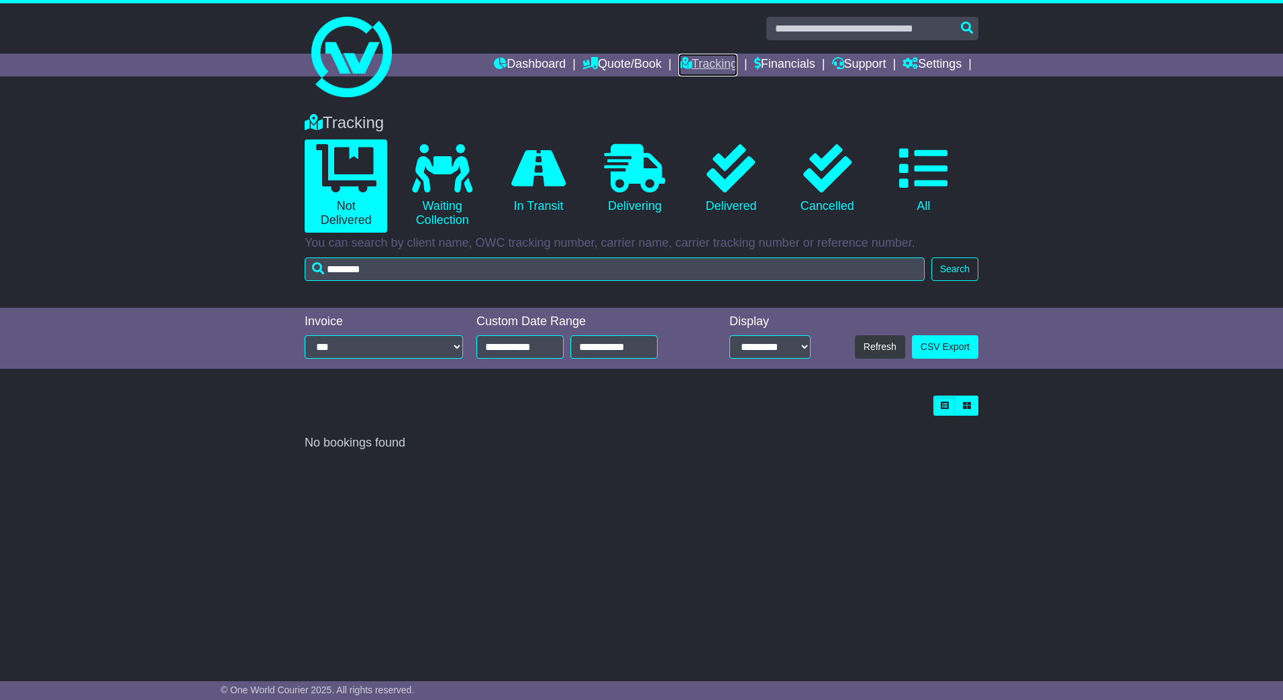
click at [711, 54] on link "Tracking" at bounding box center [707, 65] width 59 height 23
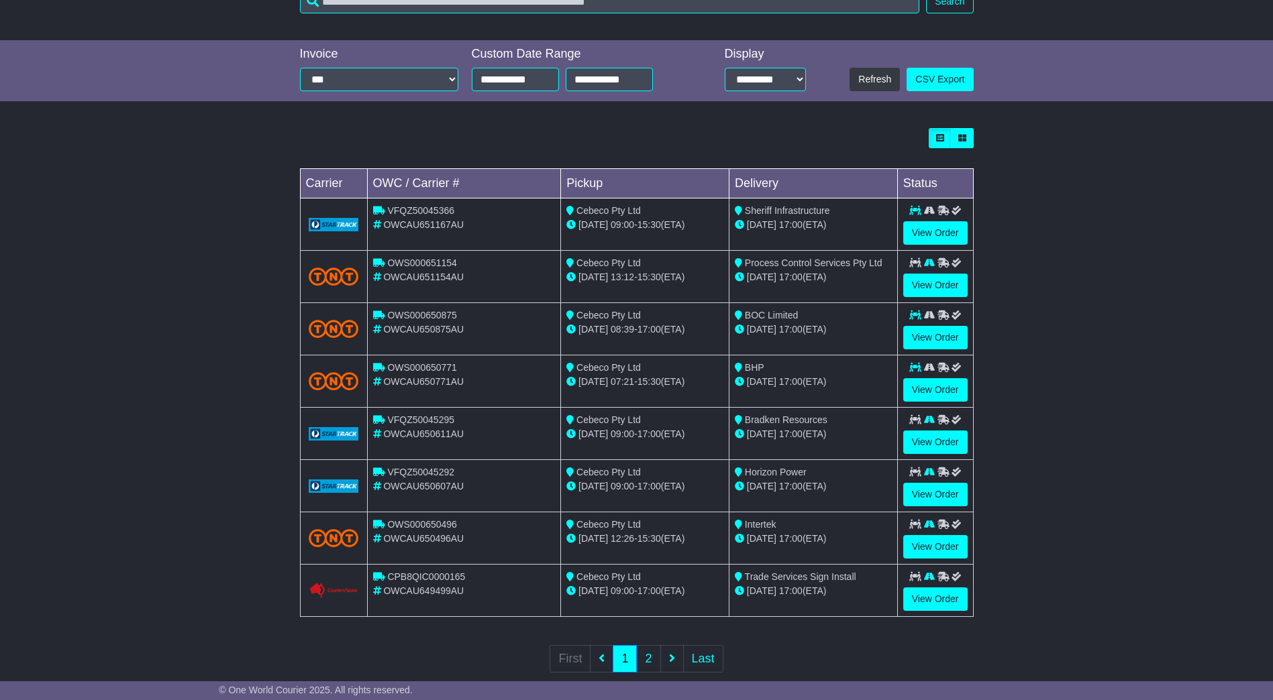
scroll to position [268, 0]
click at [645, 655] on link "2" at bounding box center [648, 659] width 24 height 28
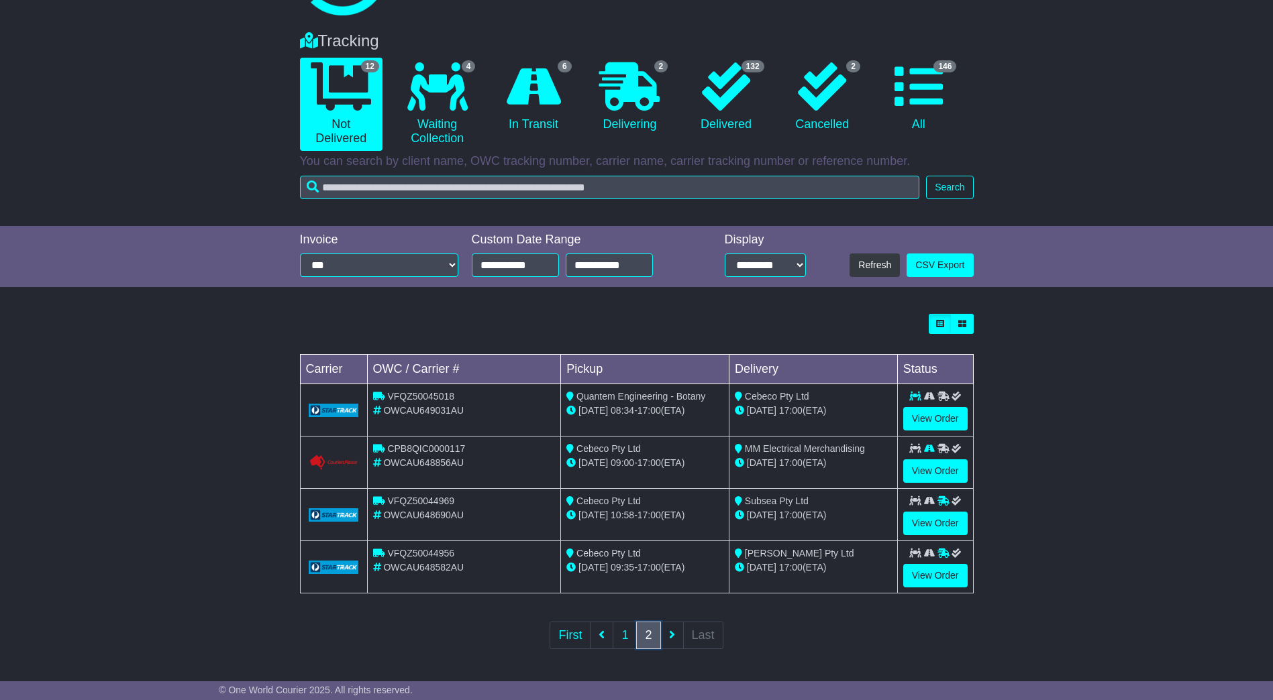
scroll to position [83, 0]
click at [617, 636] on link "1" at bounding box center [625, 635] width 24 height 28
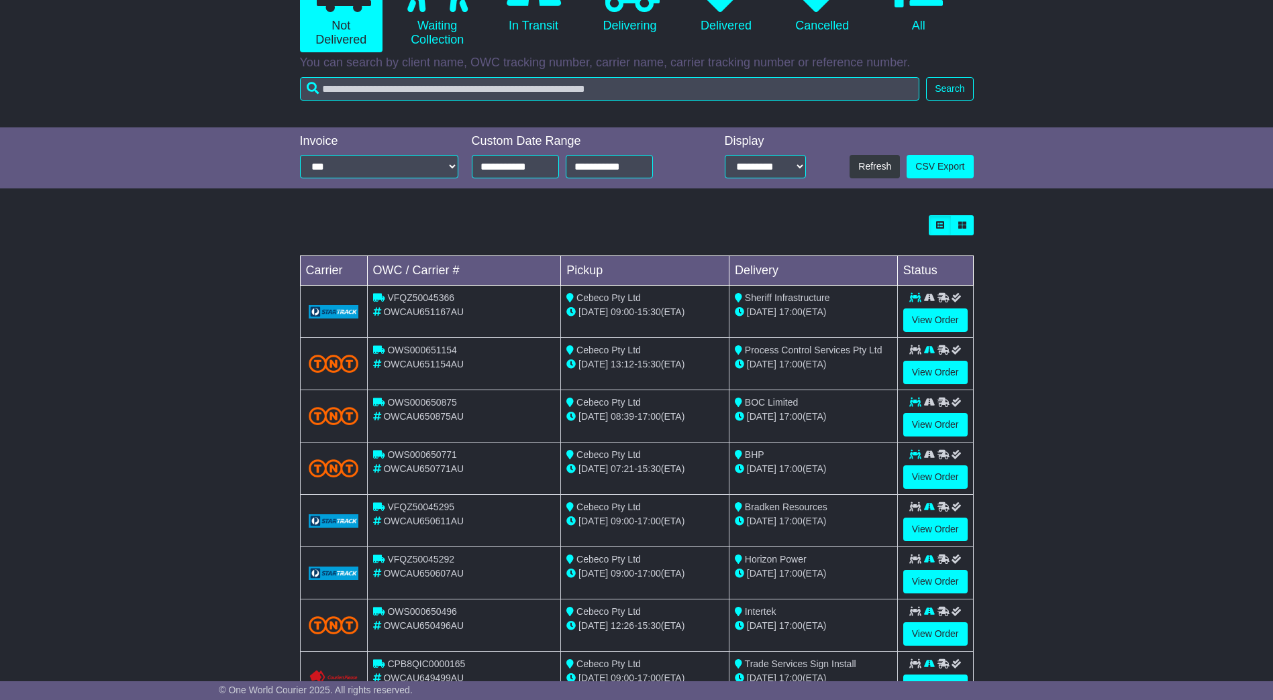
scroll to position [292, 0]
